Goal: Check status: Check status

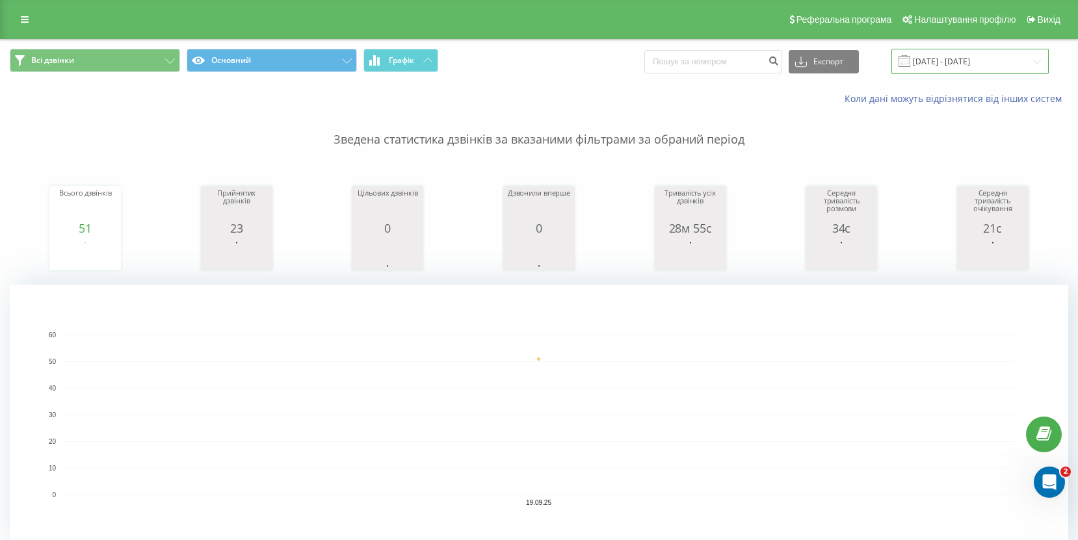
click at [976, 58] on input "[DATE] - [DATE]" at bounding box center [969, 61] width 157 height 25
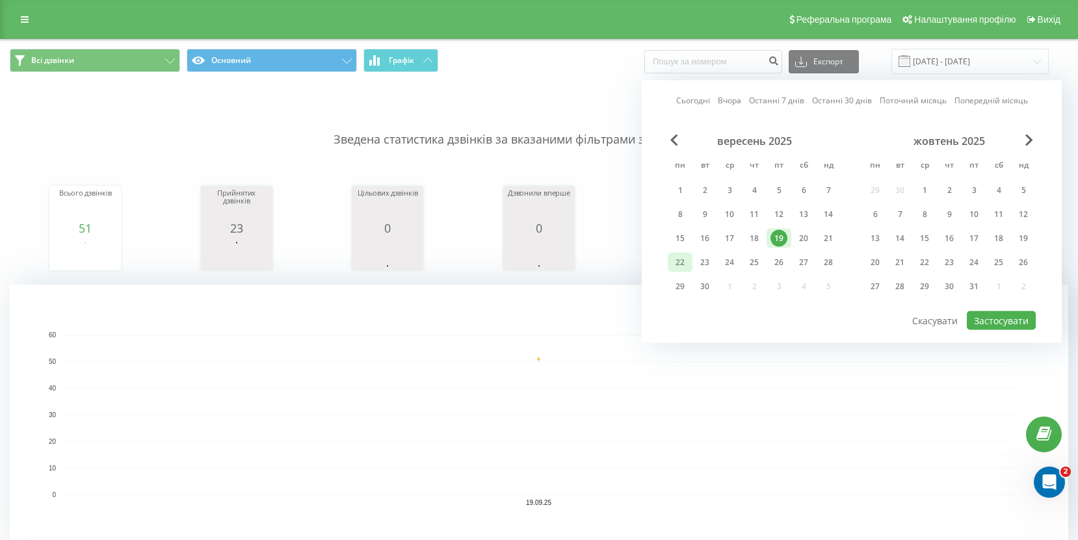
click at [677, 255] on div "22" at bounding box center [679, 262] width 17 height 17
click at [987, 317] on button "Застосувати" at bounding box center [1001, 320] width 69 height 19
type input "22.09.2025 - 22.09.2025"
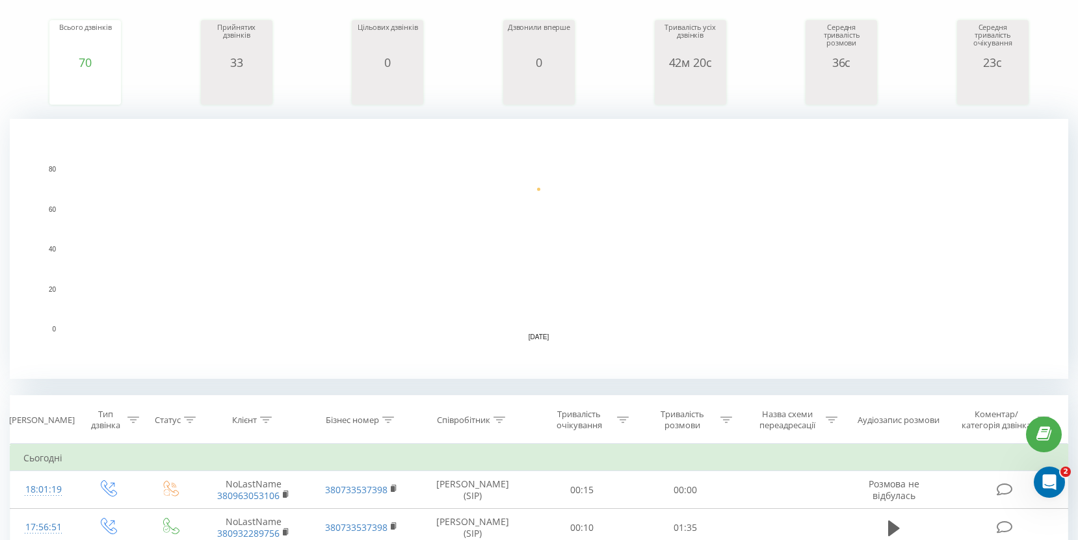
scroll to position [123, 0]
